Goal: Information Seeking & Learning: Learn about a topic

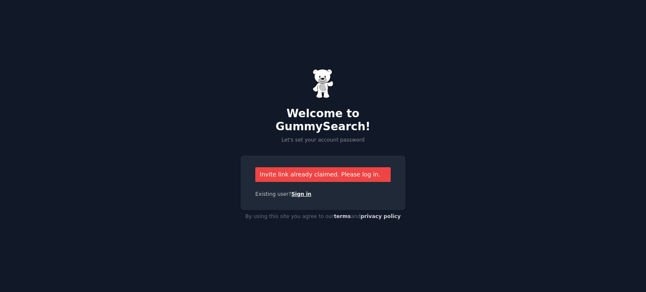
click at [296, 191] on link "Sign in" at bounding box center [302, 194] width 20 height 6
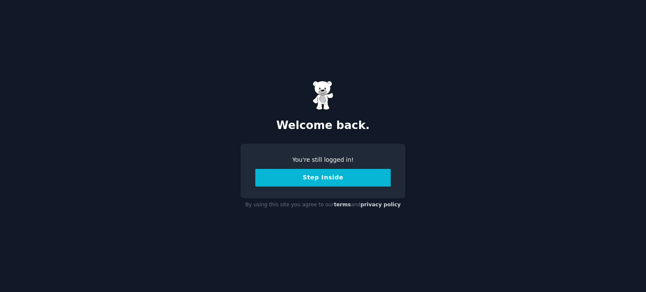
click at [335, 181] on button "Step Inside" at bounding box center [323, 178] width 136 height 18
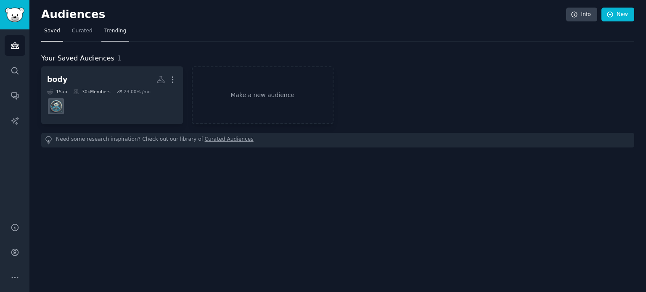
click at [106, 31] on span "Trending" at bounding box center [115, 31] width 22 height 8
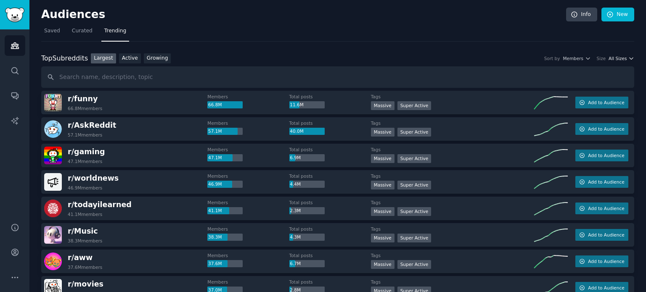
click at [621, 57] on span "All Sizes" at bounding box center [618, 59] width 18 height 6
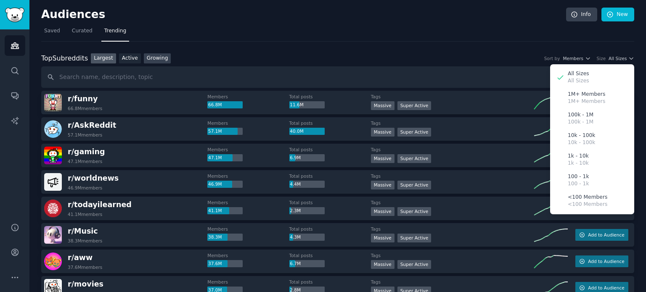
click at [155, 60] on link "Growing" at bounding box center [157, 58] width 27 height 11
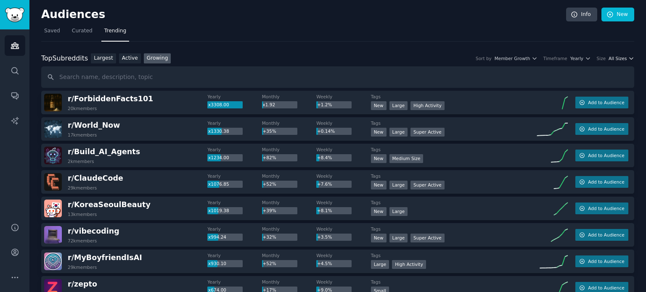
click at [629, 59] on icon "button" at bounding box center [632, 59] width 6 height 6
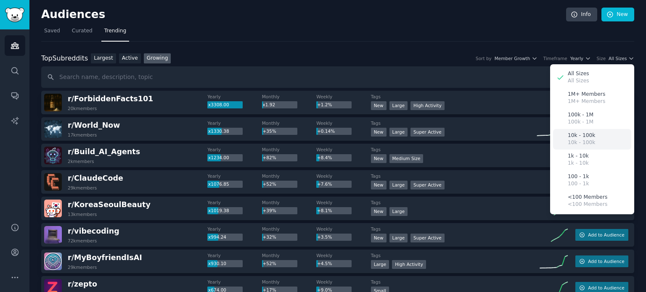
click at [595, 138] on div "10k - 100k 10k - 100k" at bounding box center [592, 139] width 78 height 21
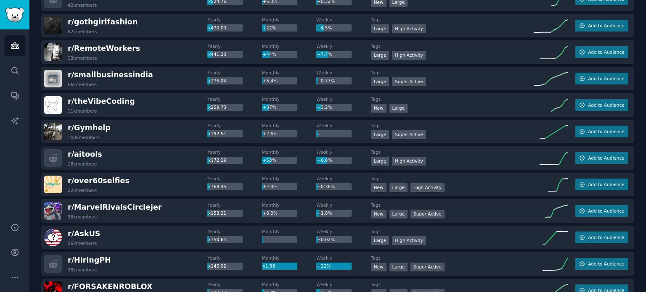
scroll to position [279, 0]
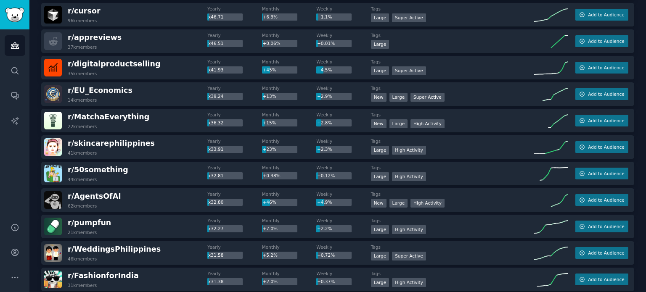
scroll to position [1178, 0]
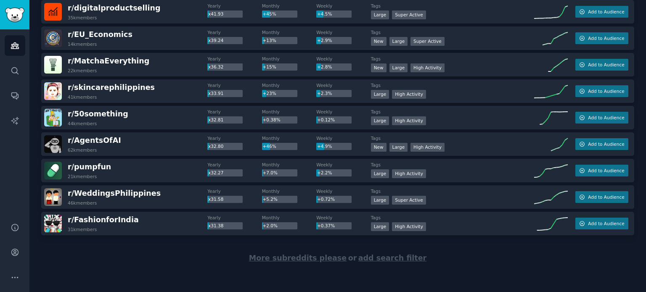
click at [316, 262] on span "More subreddits please" at bounding box center [298, 258] width 98 height 8
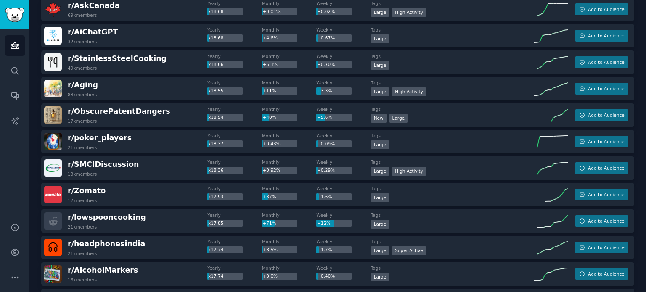
scroll to position [2503, 0]
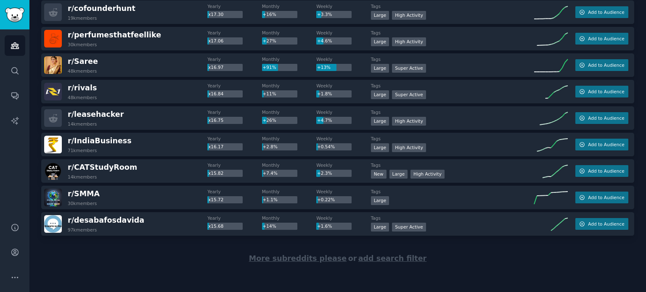
click at [296, 258] on span "More subreddits please" at bounding box center [298, 259] width 98 height 8
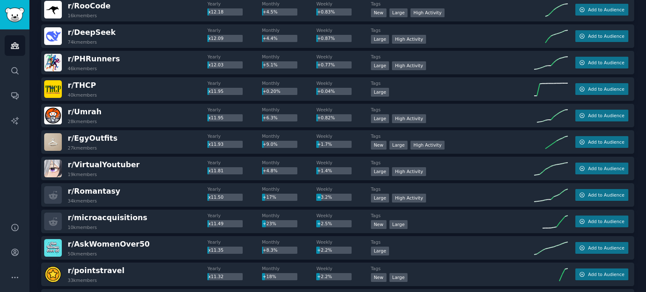
scroll to position [3829, 0]
